Goal: Find specific page/section: Find specific page/section

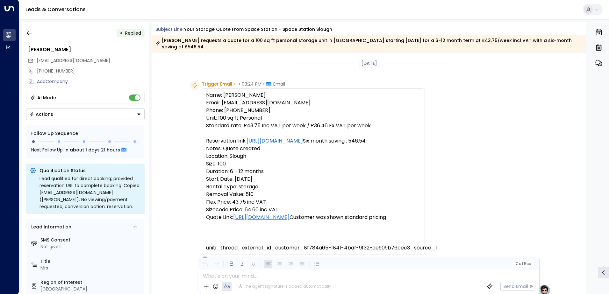
scroll to position [305, 0]
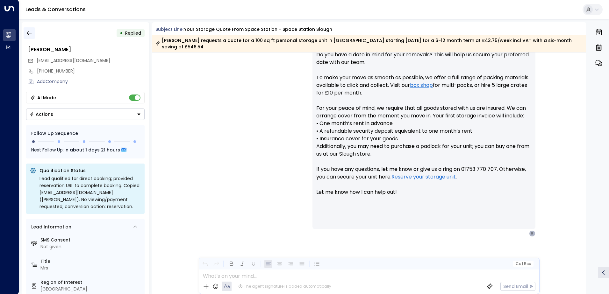
click at [30, 34] on icon "button" at bounding box center [29, 33] width 6 height 6
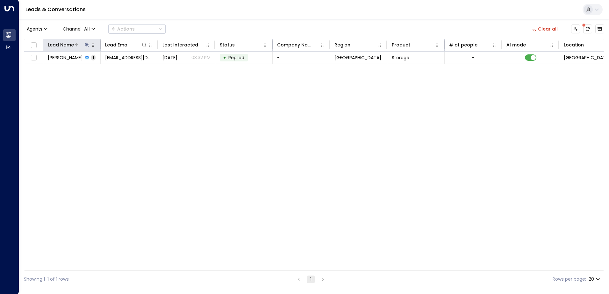
click at [89, 45] on button at bounding box center [87, 45] width 6 height 6
type input "**********"
click at [110, 122] on div "Lead Name Lead Email Last Interacted Status Company Name Region Product # of pe…" at bounding box center [314, 155] width 580 height 232
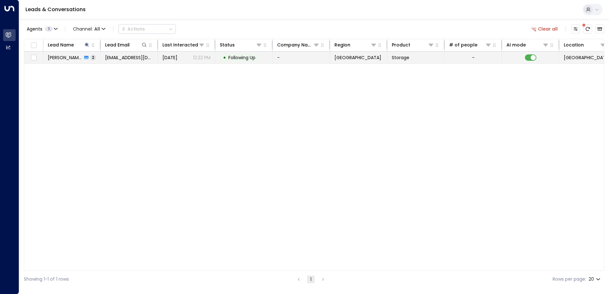
click at [69, 57] on span "[PERSON_NAME]" at bounding box center [65, 57] width 34 height 6
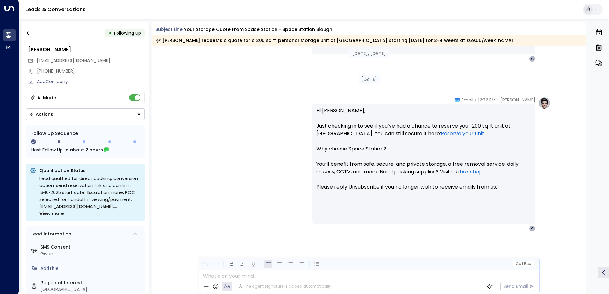
scroll to position [444, 0]
